Goal: Check status: Check status

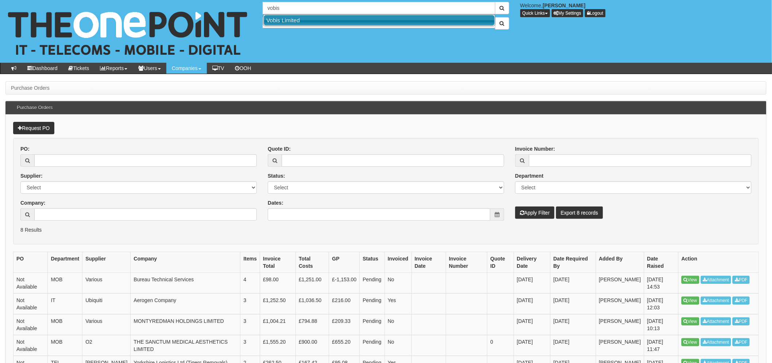
click at [296, 20] on link "Vobis Limited" at bounding box center [379, 20] width 231 height 11
type input "Vobis Limited"
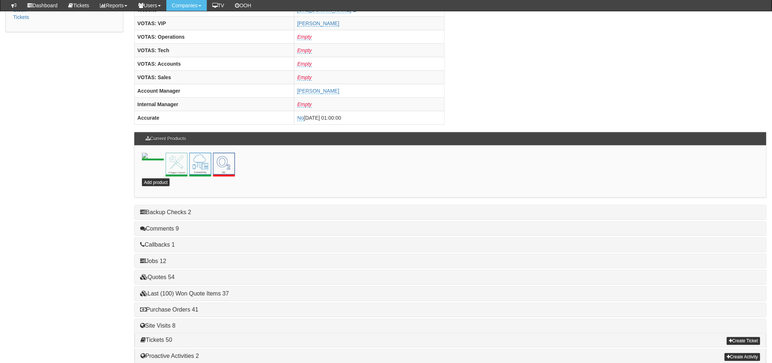
scroll to position [305, 0]
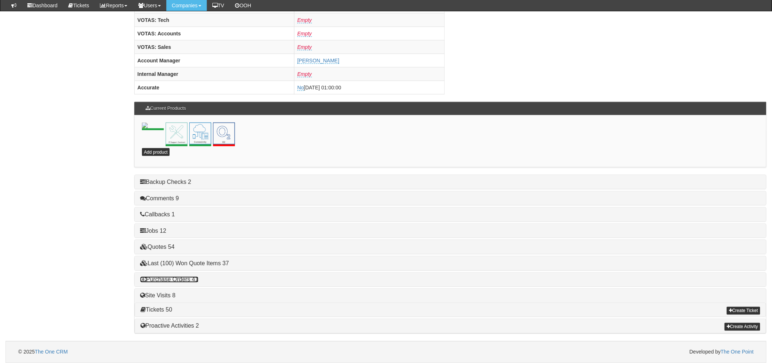
click at [157, 279] on link "Purchase Orders 41" at bounding box center [169, 280] width 58 height 6
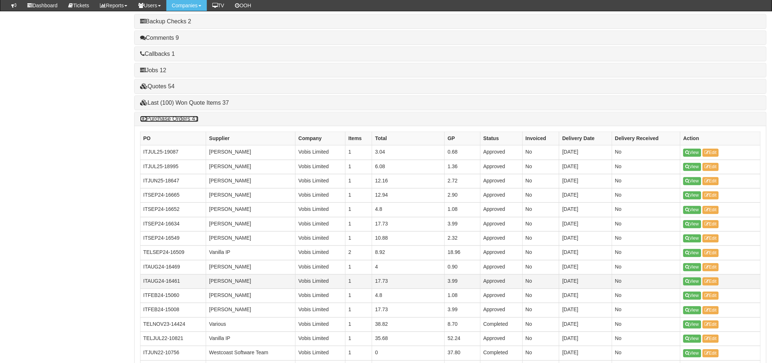
scroll to position [549, 0]
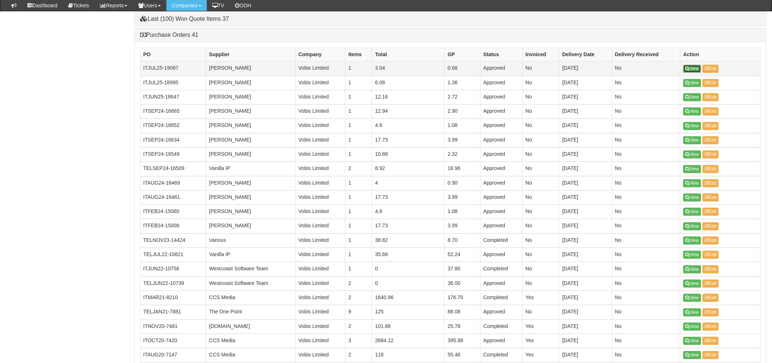
click at [687, 67] on link "View" at bounding box center [692, 69] width 18 height 8
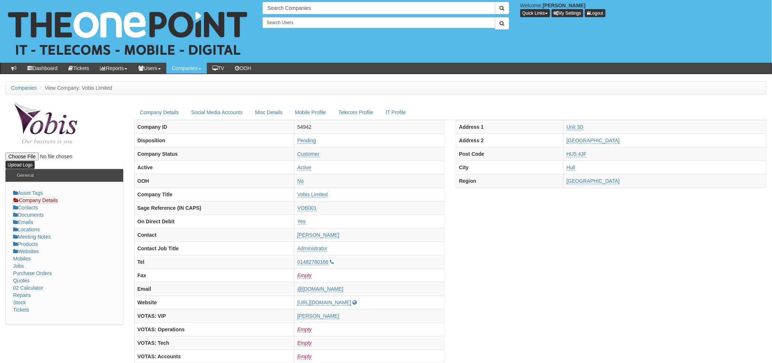
scroll to position [305, 0]
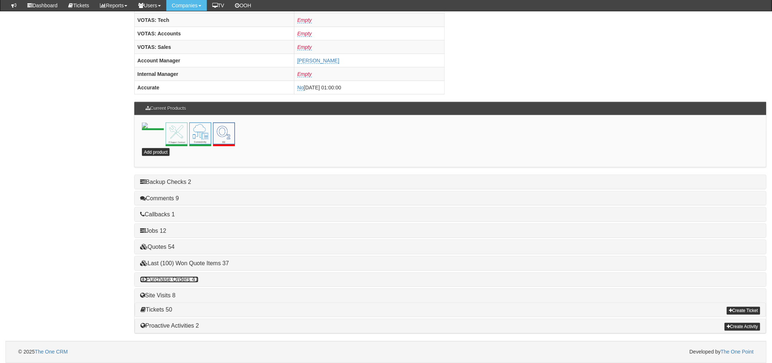
click at [165, 280] on link "Purchase Orders 41" at bounding box center [169, 280] width 58 height 6
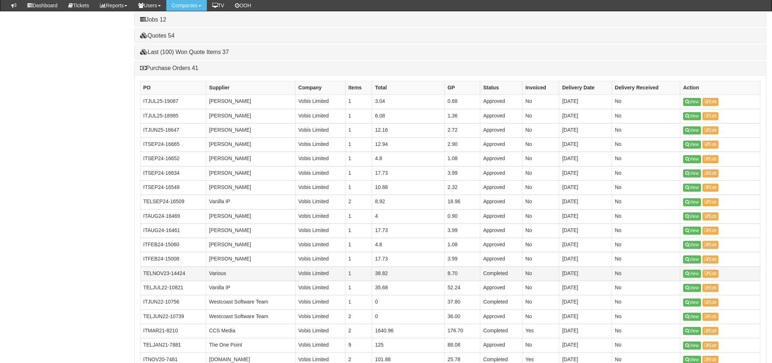
scroll to position [508, 0]
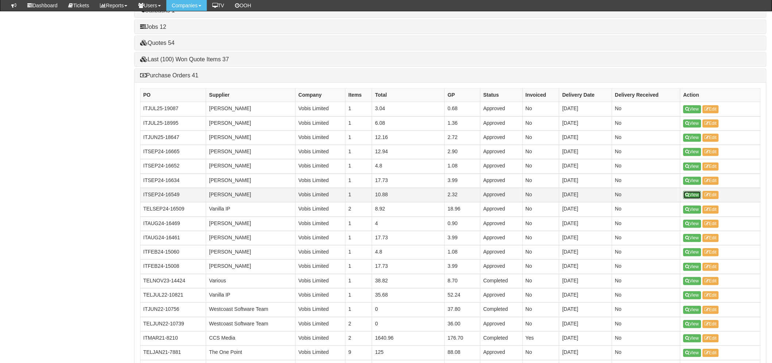
click at [684, 195] on link "View" at bounding box center [692, 195] width 18 height 8
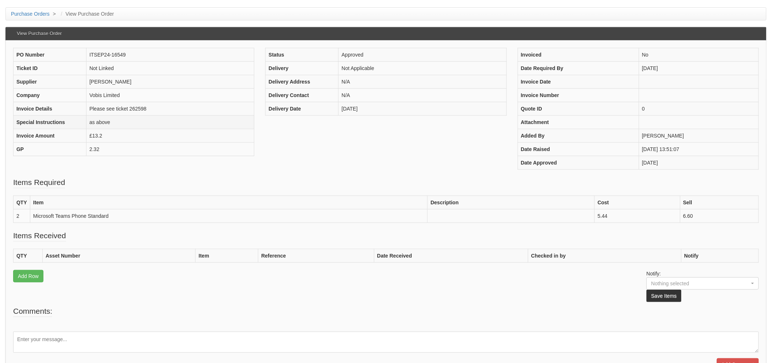
scroll to position [60, 0]
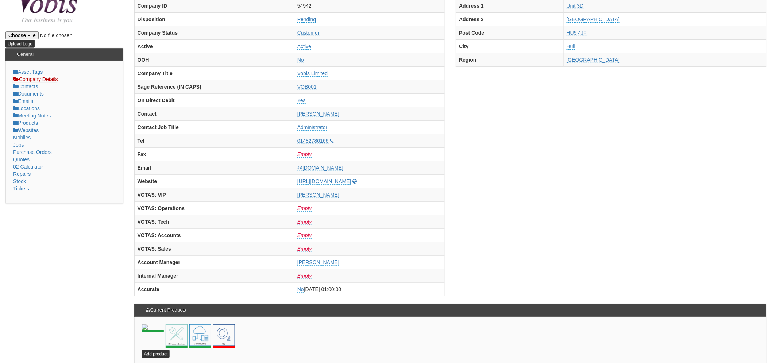
scroll to position [22, 0]
